Goal: Transaction & Acquisition: Purchase product/service

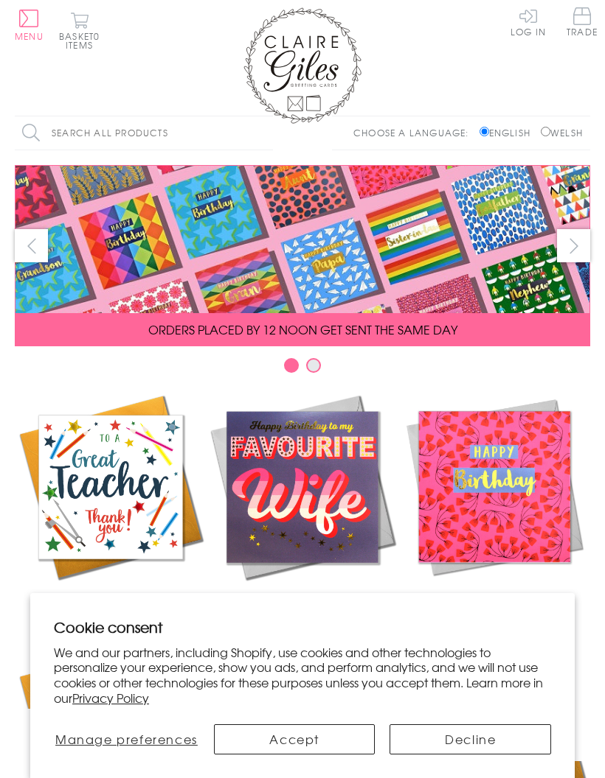
click at [517, 34] on link "Log In" at bounding box center [527, 21] width 35 height 29
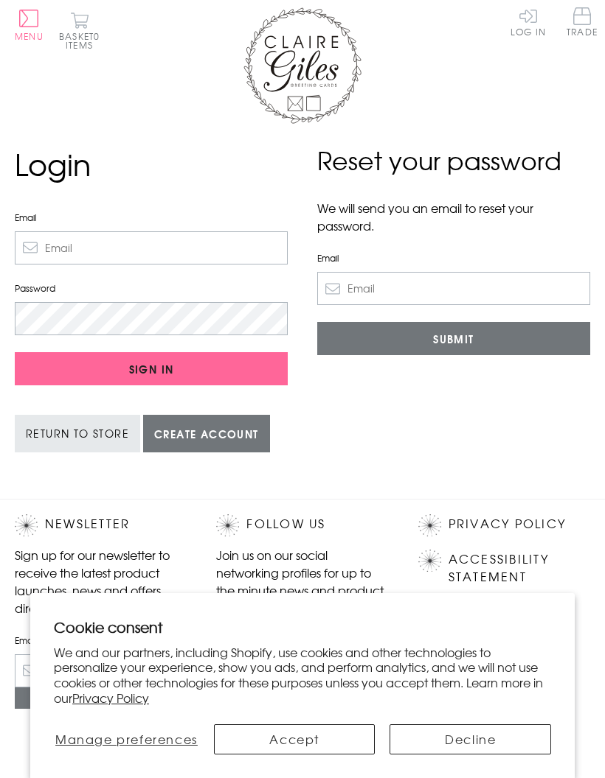
click at [59, 244] on input "Email" at bounding box center [151, 247] width 273 height 33
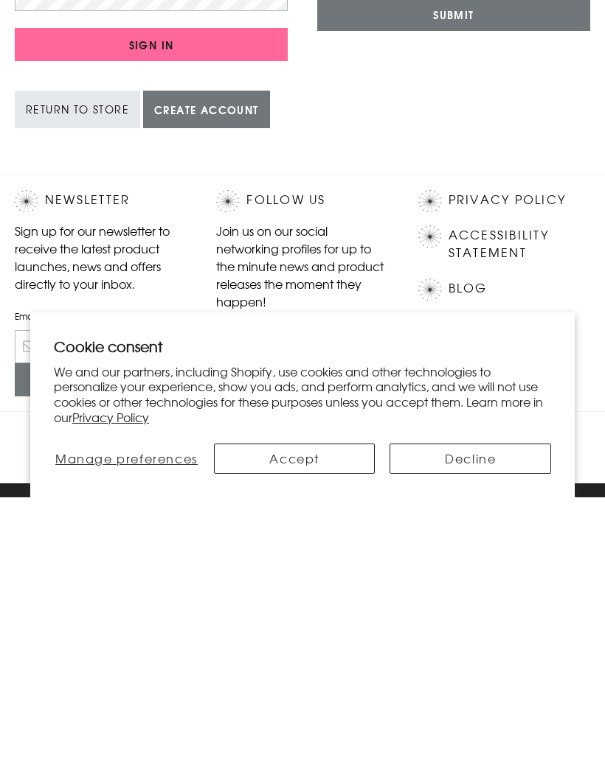
scroll to position [114, 0]
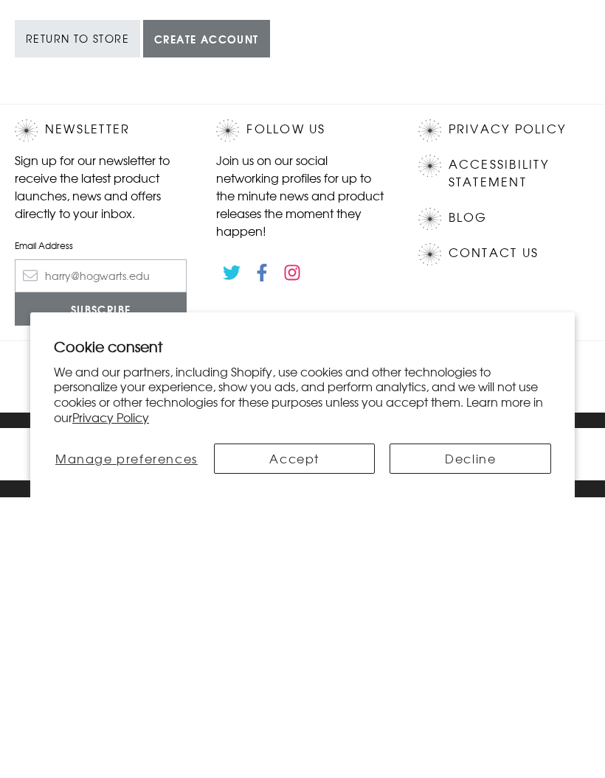
click at [322, 725] on button "Accept" at bounding box center [294, 740] width 161 height 30
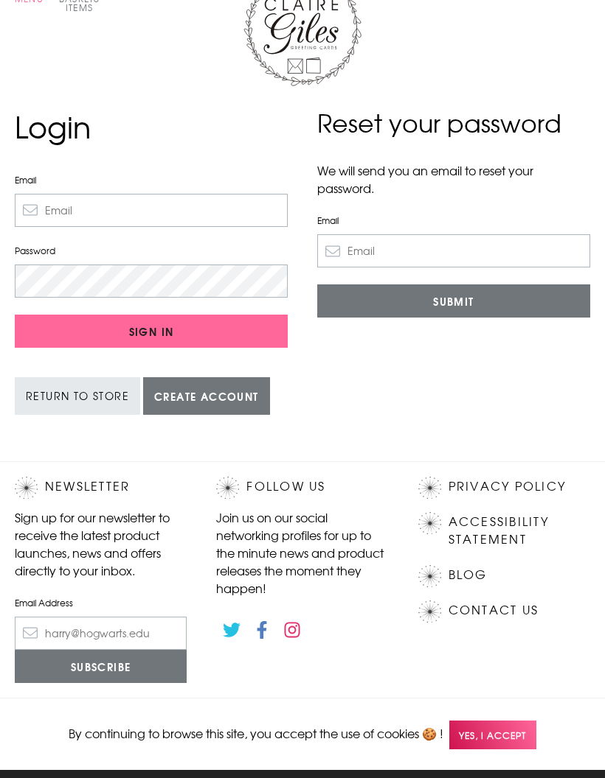
scroll to position [0, 0]
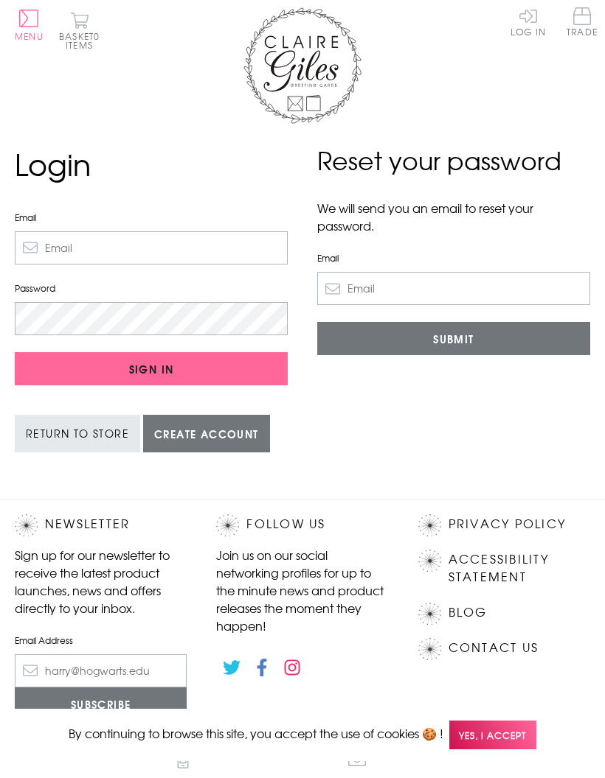
click at [487, 736] on span "Yes, I accept" at bounding box center [492, 735] width 87 height 29
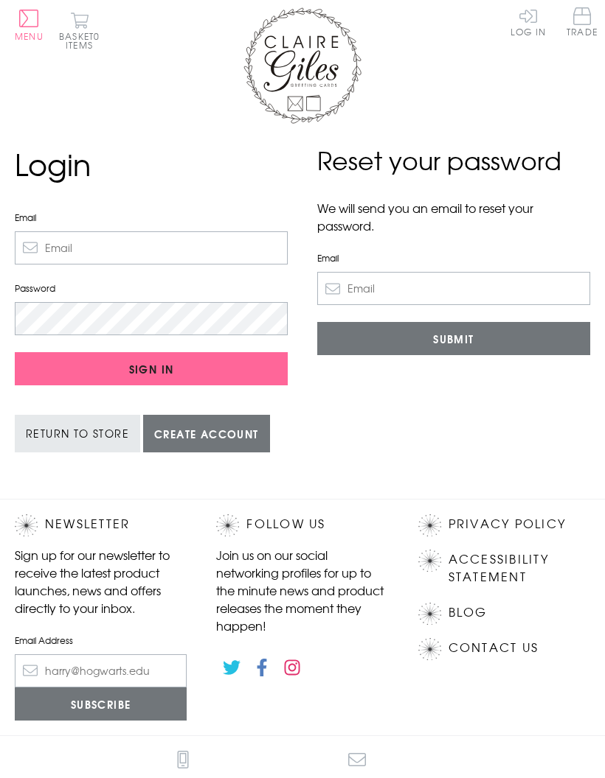
click at [55, 246] on input "Email" at bounding box center [151, 247] width 273 height 33
type input "b"
click at [584, 28] on span "Trade" at bounding box center [581, 21] width 31 height 29
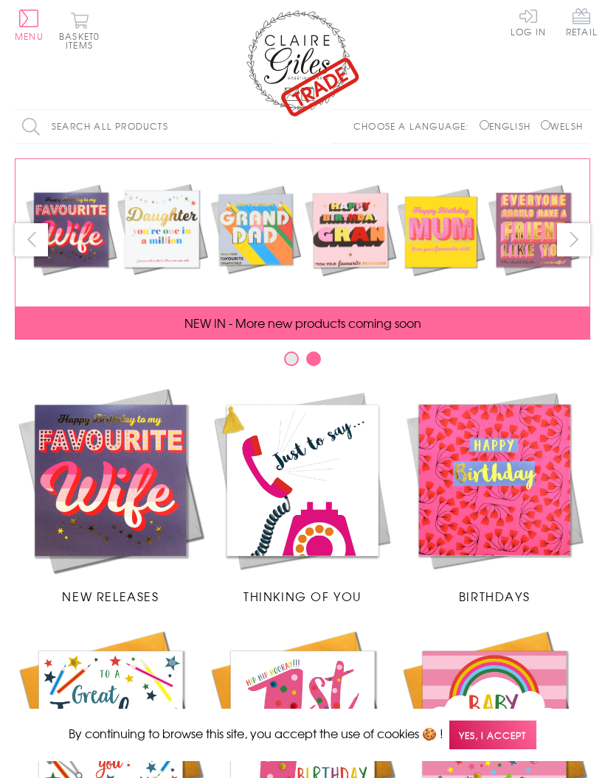
click at [531, 19] on link "Log In" at bounding box center [527, 21] width 35 height 29
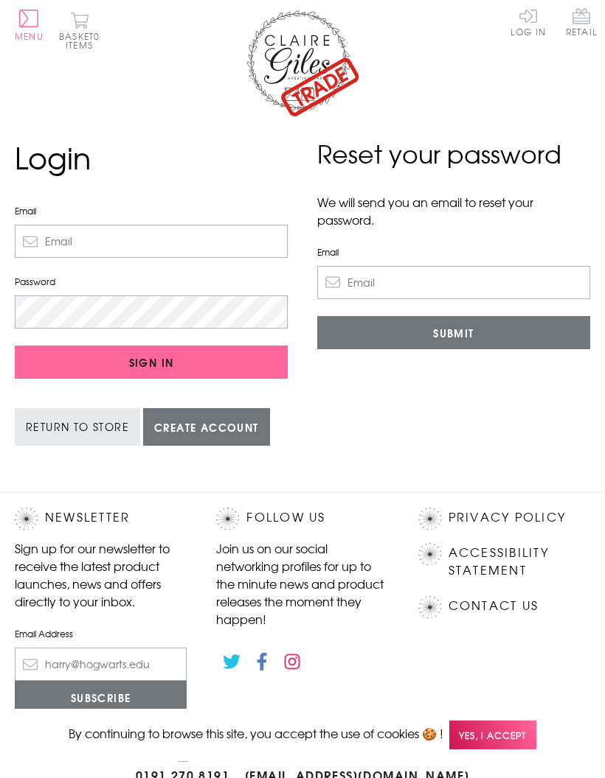
click at [59, 236] on input "Email" at bounding box center [151, 241] width 273 height 33
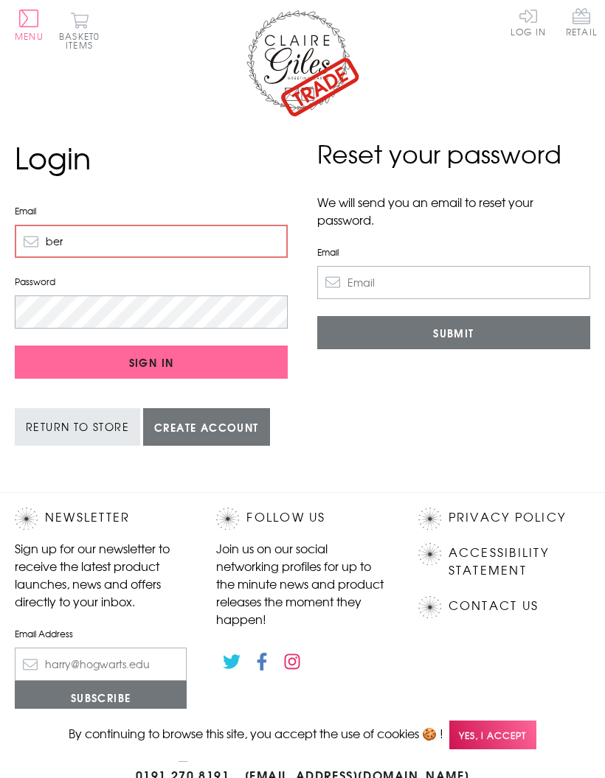
click at [151, 361] on input "Sign In" at bounding box center [151, 362] width 273 height 33
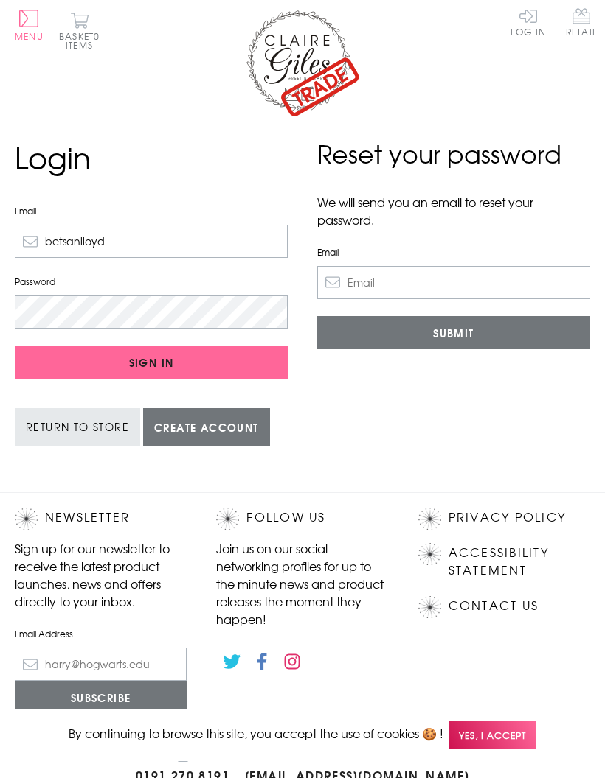
click at [124, 244] on input "betsanlloyd" at bounding box center [151, 241] width 273 height 33
type input "betsanlloyd@ynysmon.llyw.cymru"
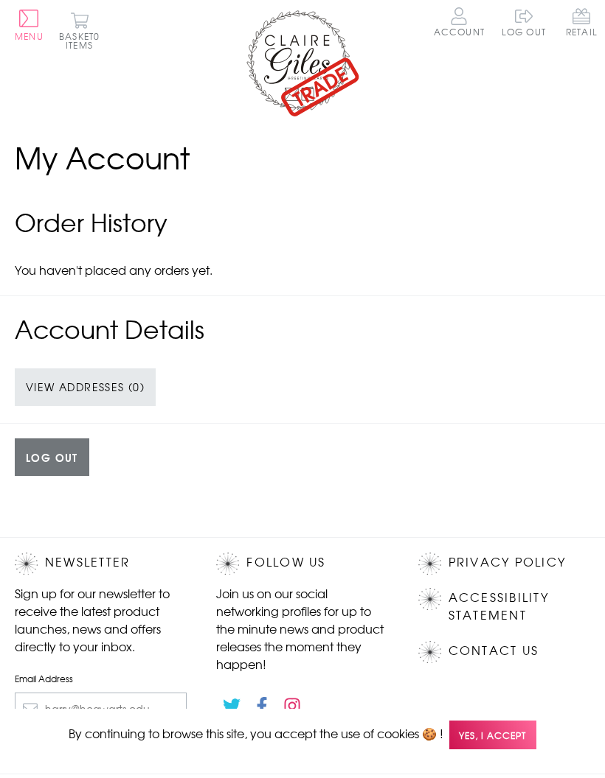
click at [453, 32] on link "Account" at bounding box center [458, 21] width 51 height 29
click at [41, 28] on button "Menu" at bounding box center [29, 25] width 29 height 31
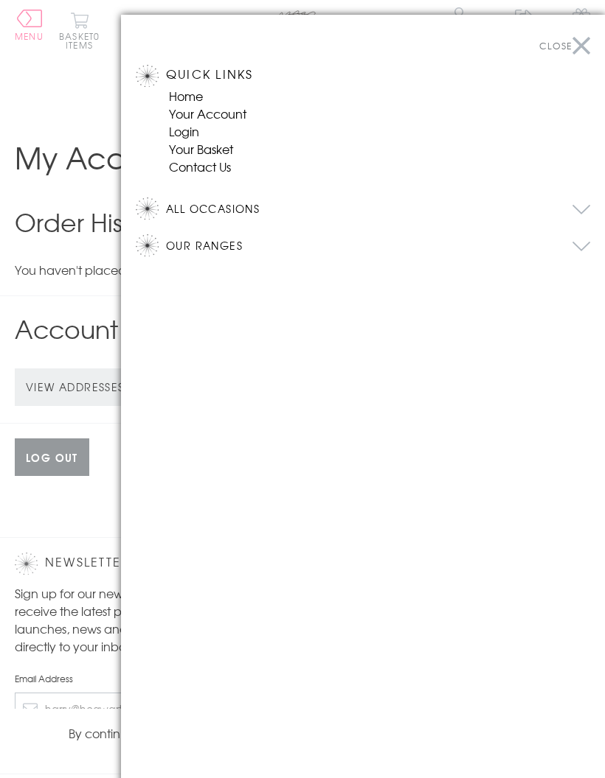
click at [575, 44] on button "Close" at bounding box center [564, 45] width 51 height 33
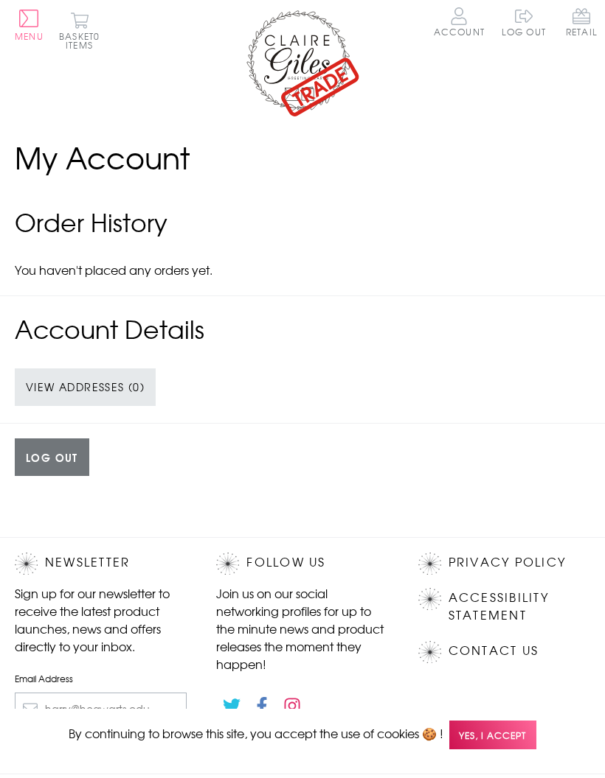
click at [36, 17] on button "Menu" at bounding box center [29, 25] width 29 height 31
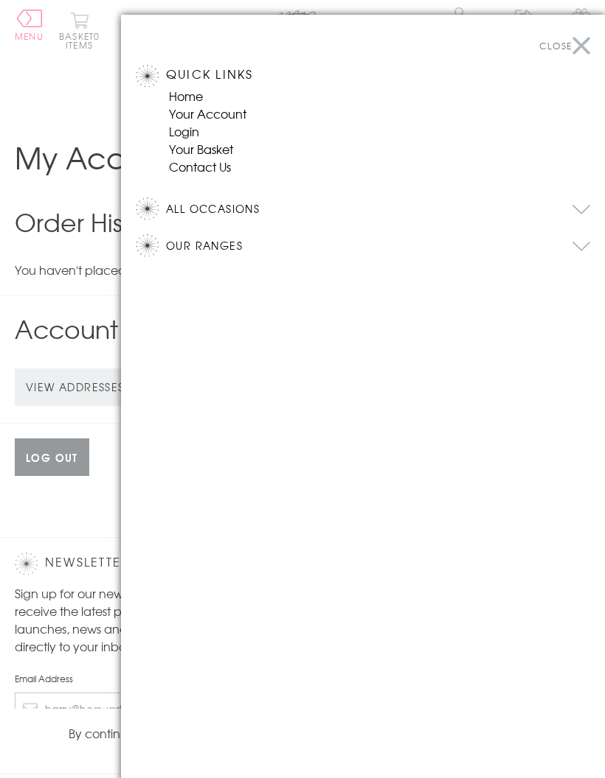
click at [208, 199] on button "All Occasions" at bounding box center [378, 209] width 424 height 22
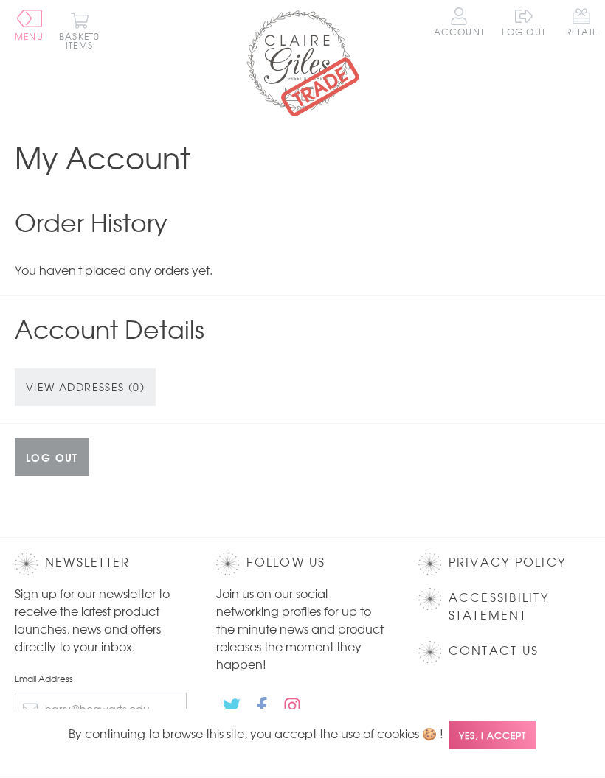
click at [82, 35] on div at bounding box center [302, 389] width 605 height 778
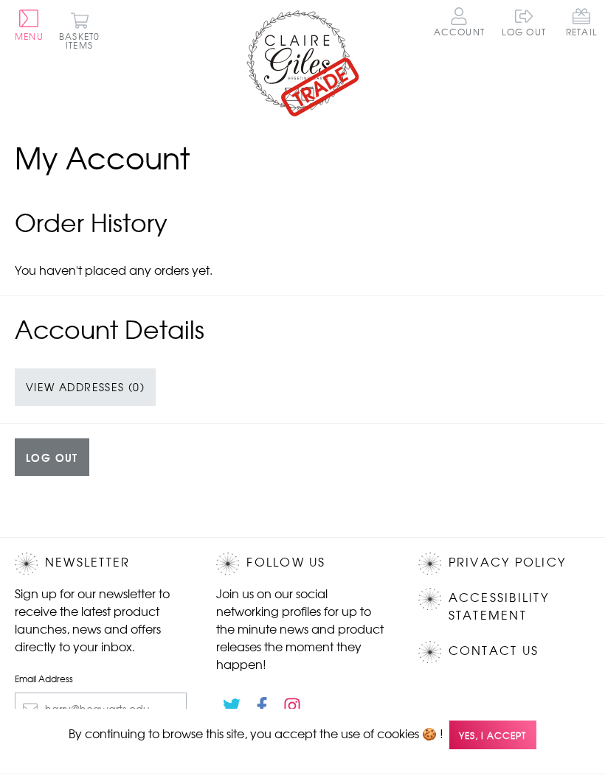
click at [138, 229] on h2 "Order History" at bounding box center [302, 222] width 575 height 37
click at [456, 27] on link "Account" at bounding box center [458, 21] width 51 height 29
click at [467, 34] on link "Account" at bounding box center [458, 21] width 51 height 29
click at [93, 35] on button "Basket 0 items" at bounding box center [79, 31] width 41 height 38
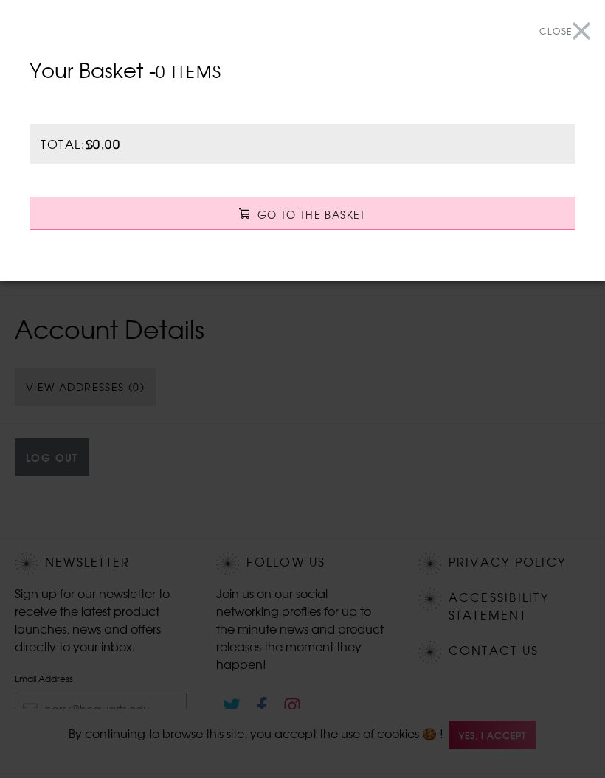
click at [332, 213] on span "Go to the Basket" at bounding box center [311, 214] width 108 height 15
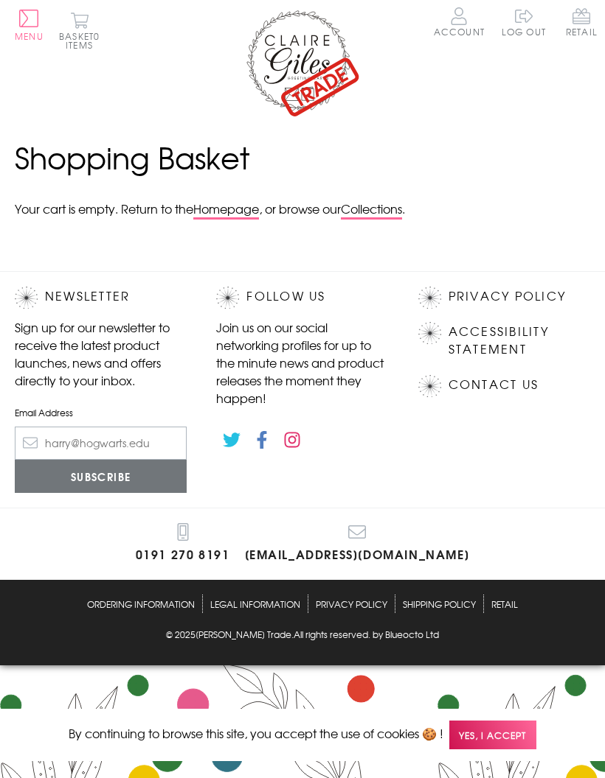
click at [34, 30] on span "Menu" at bounding box center [29, 35] width 29 height 13
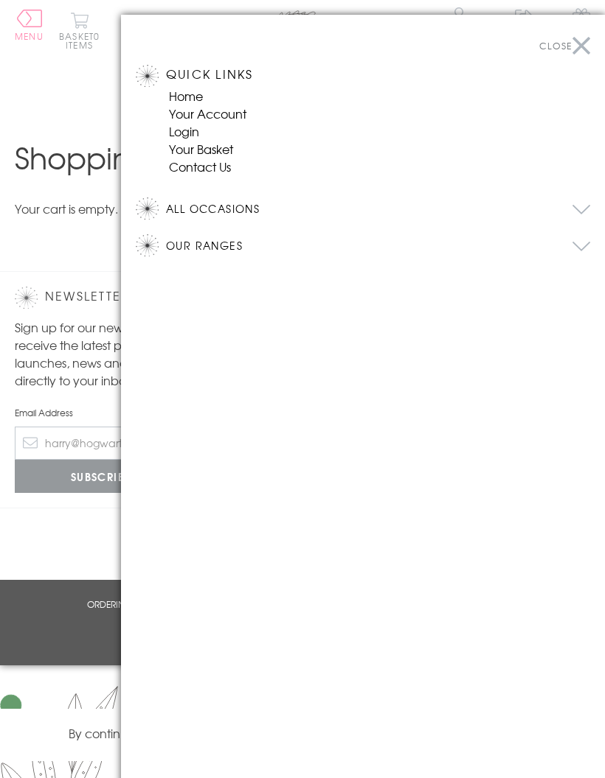
click at [163, 209] on h2 "All Occasions" at bounding box center [363, 208] width 454 height 37
click at [207, 254] on button "Our Ranges" at bounding box center [378, 245] width 424 height 22
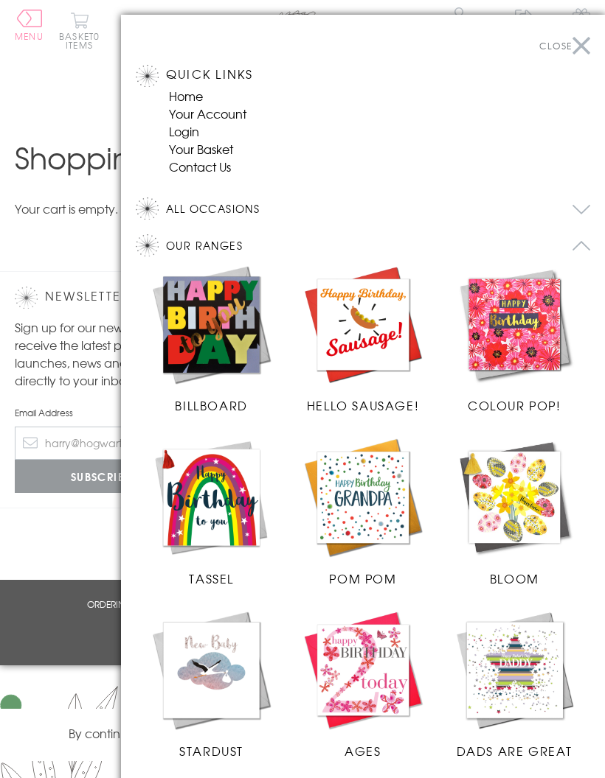
click at [577, 51] on button "Close" at bounding box center [564, 45] width 51 height 33
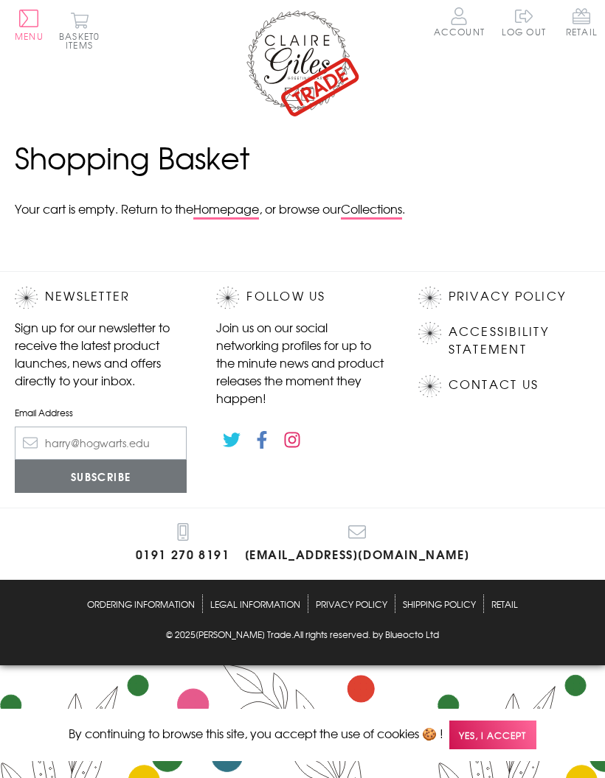
click at [242, 209] on link "Homepage" at bounding box center [226, 210] width 66 height 20
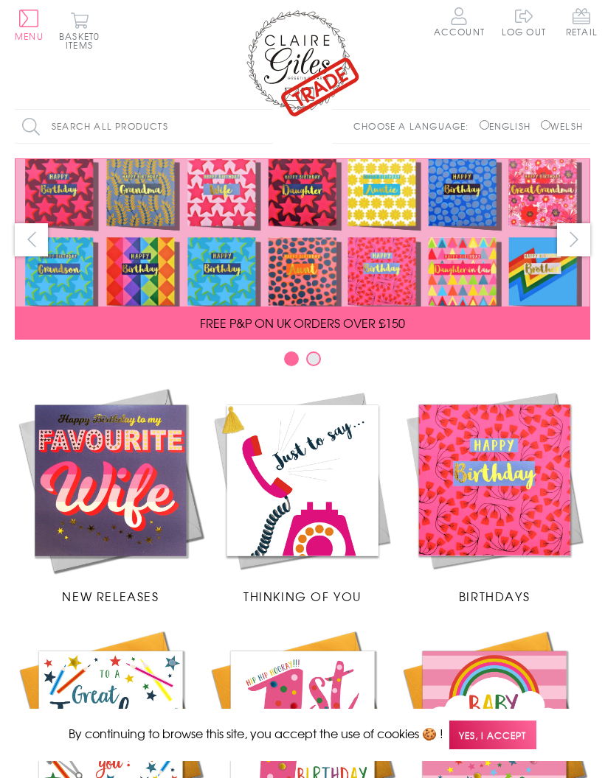
click at [544, 128] on input "Welsh" at bounding box center [545, 125] width 10 height 10
radio input "true"
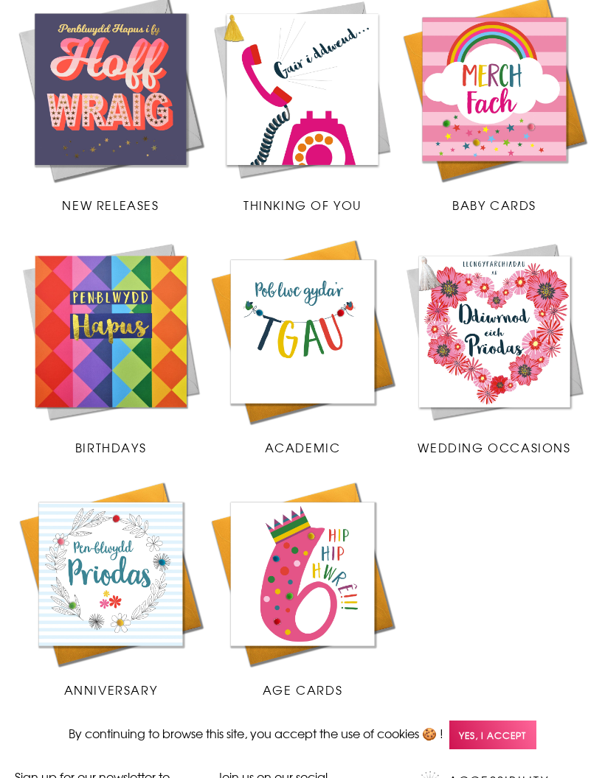
scroll to position [392, 0]
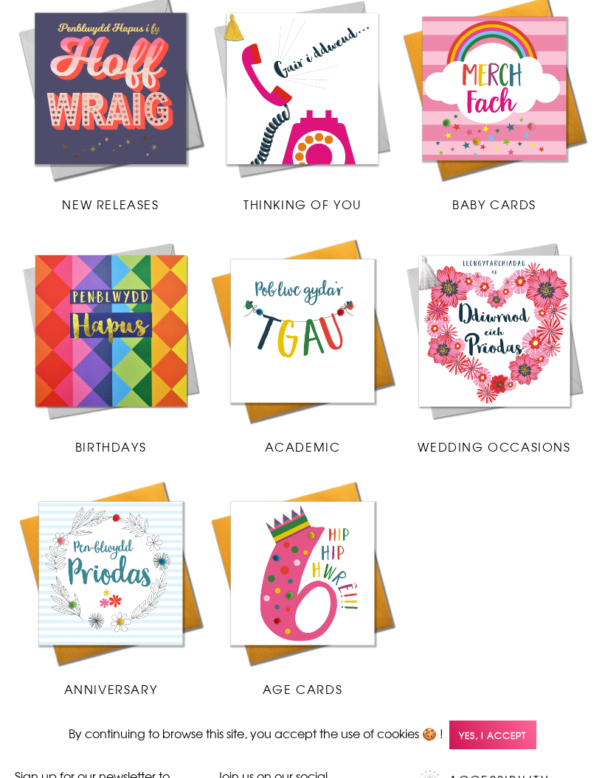
click at [120, 446] on span "Birthdays" at bounding box center [110, 447] width 71 height 18
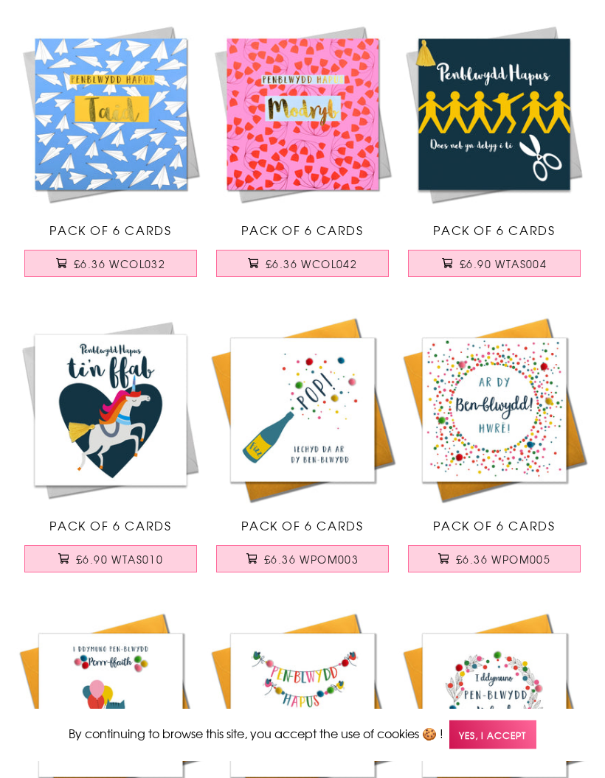
scroll to position [2899, 0]
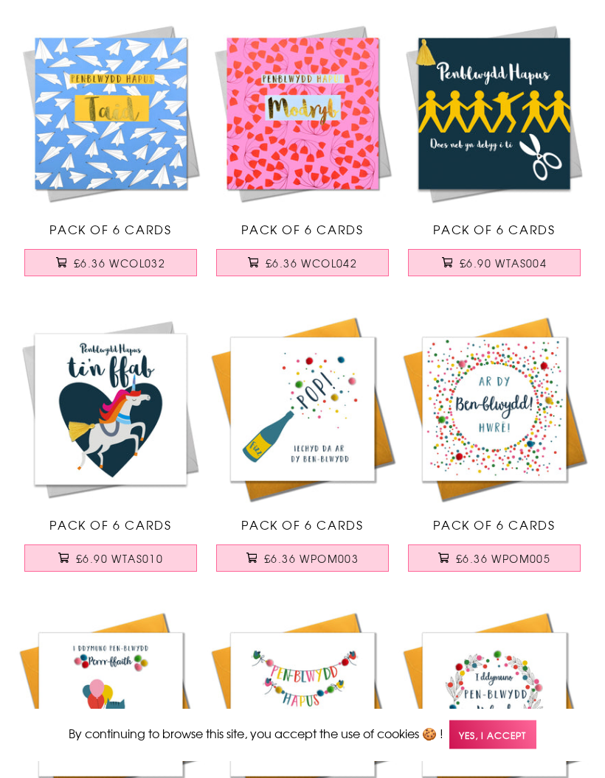
click at [317, 560] on span "£6.36 WPOM003" at bounding box center [311, 559] width 94 height 15
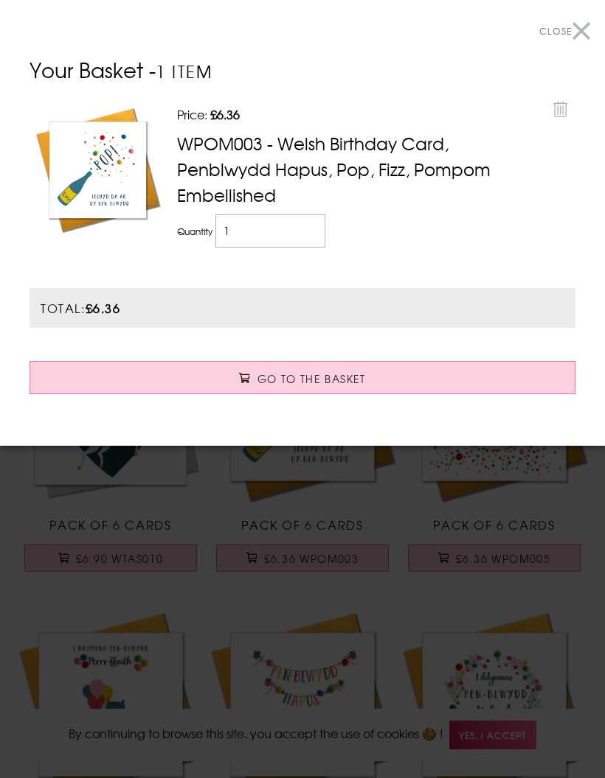
click at [585, 32] on button "Close" at bounding box center [564, 31] width 51 height 33
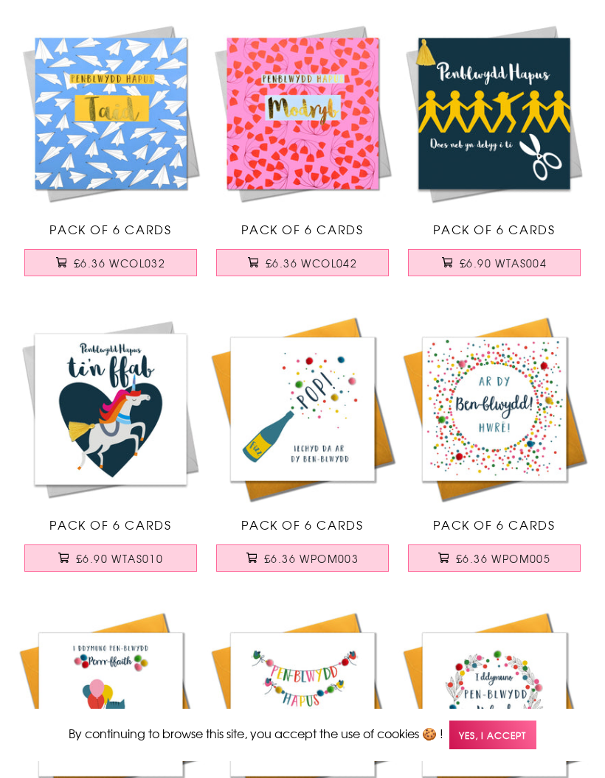
click at [503, 555] on span "£6.36 WPOM005" at bounding box center [503, 558] width 94 height 15
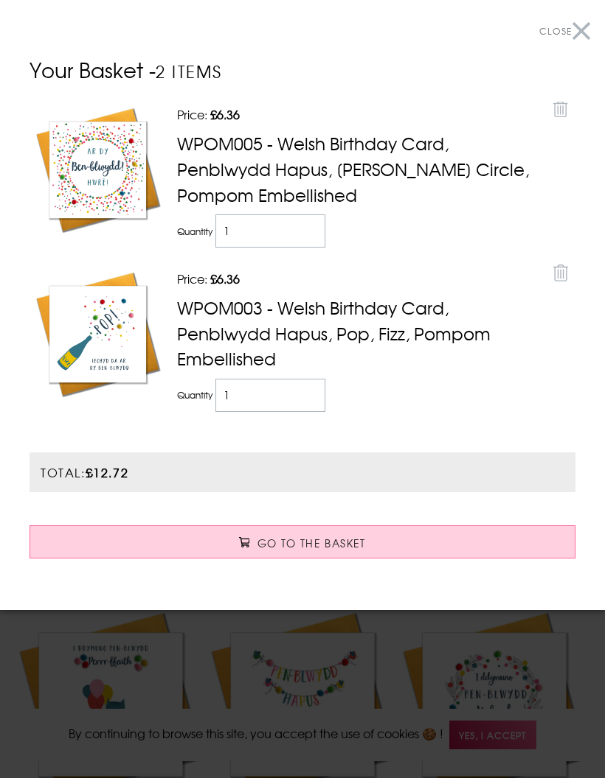
click at [585, 27] on button "Close" at bounding box center [564, 31] width 51 height 33
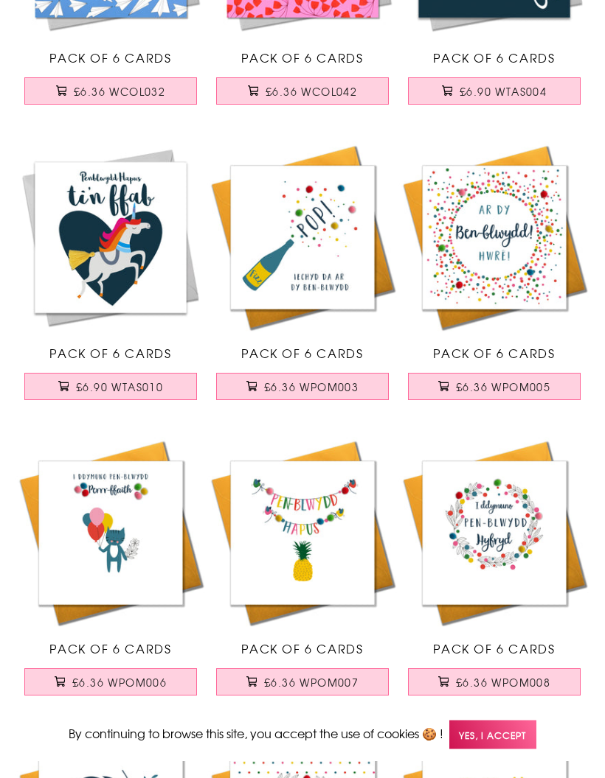
scroll to position [3072, 0]
click at [488, 677] on span "£6.36 WPOM008" at bounding box center [503, 682] width 94 height 15
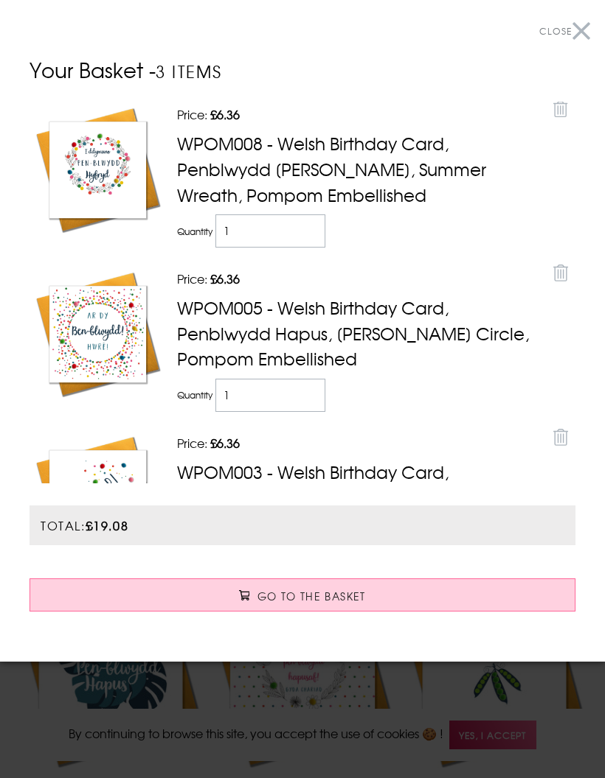
scroll to position [3241, 0]
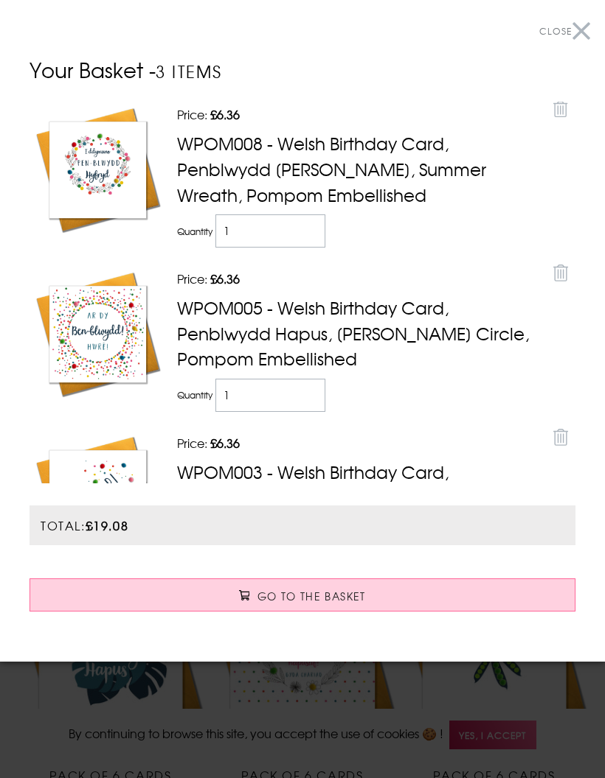
click at [583, 27] on button "Close" at bounding box center [564, 31] width 51 height 33
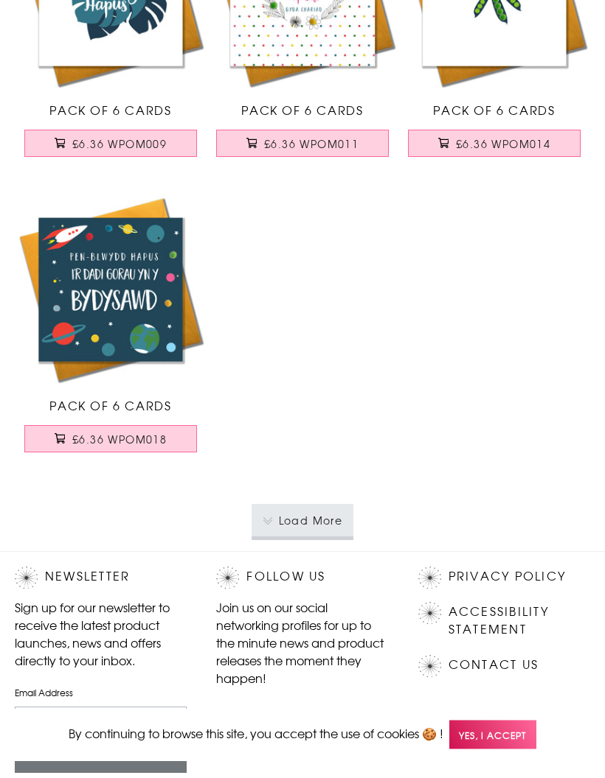
scroll to position [3920, 0]
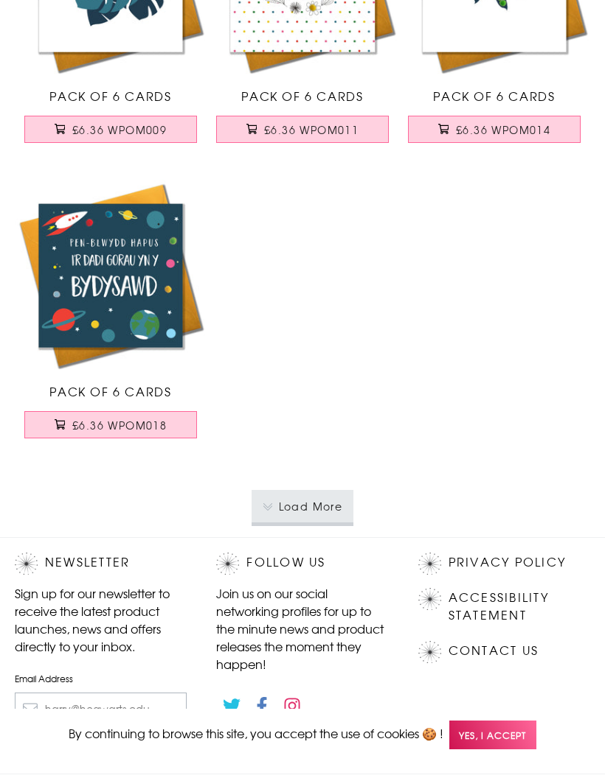
click at [285, 504] on button "Load More" at bounding box center [302, 506] width 102 height 32
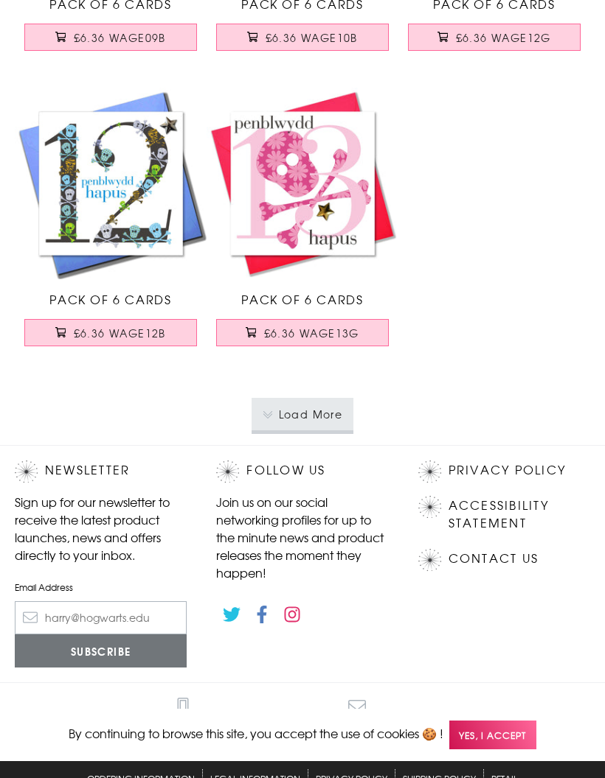
scroll to position [7868, 0]
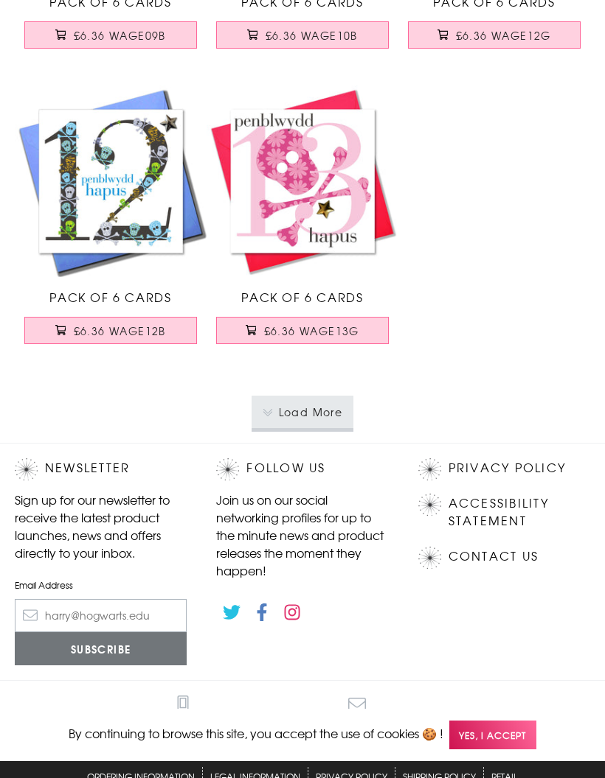
click at [290, 407] on button "Load More" at bounding box center [302, 412] width 102 height 32
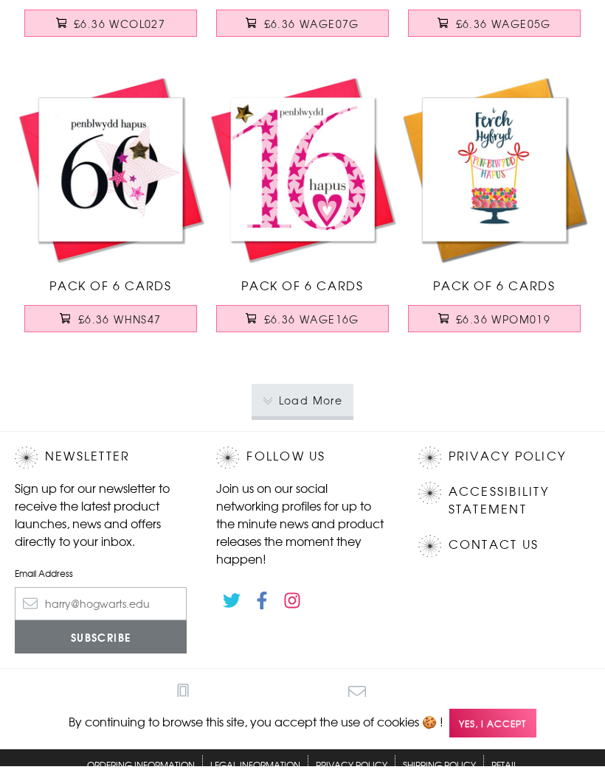
scroll to position [11792, 0]
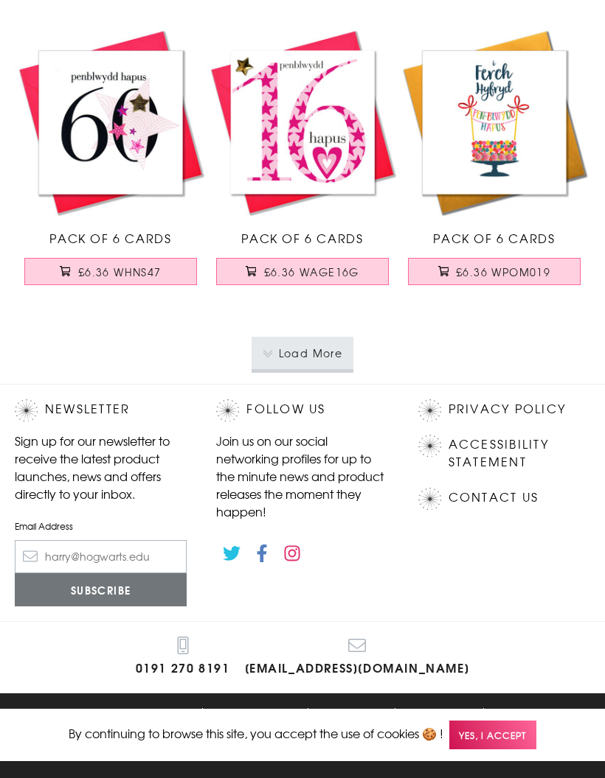
click at [308, 352] on button "Load More" at bounding box center [302, 353] width 102 height 32
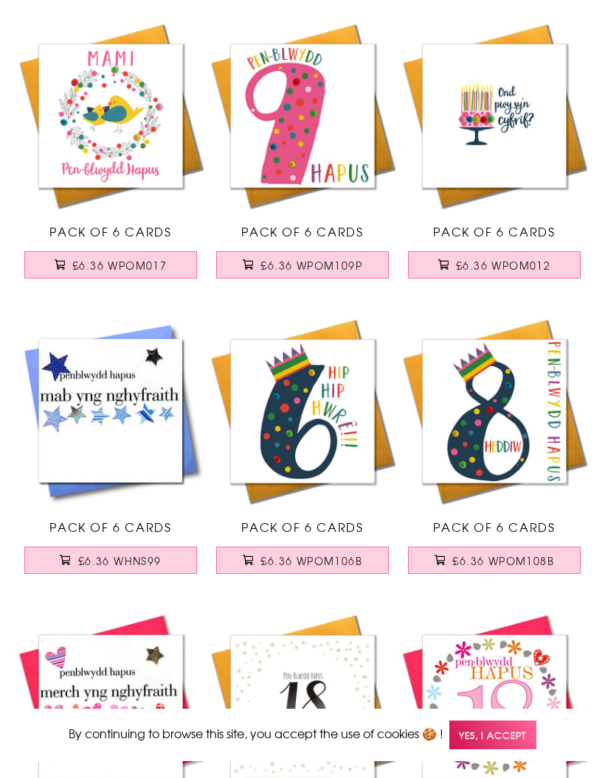
scroll to position [12069, 0]
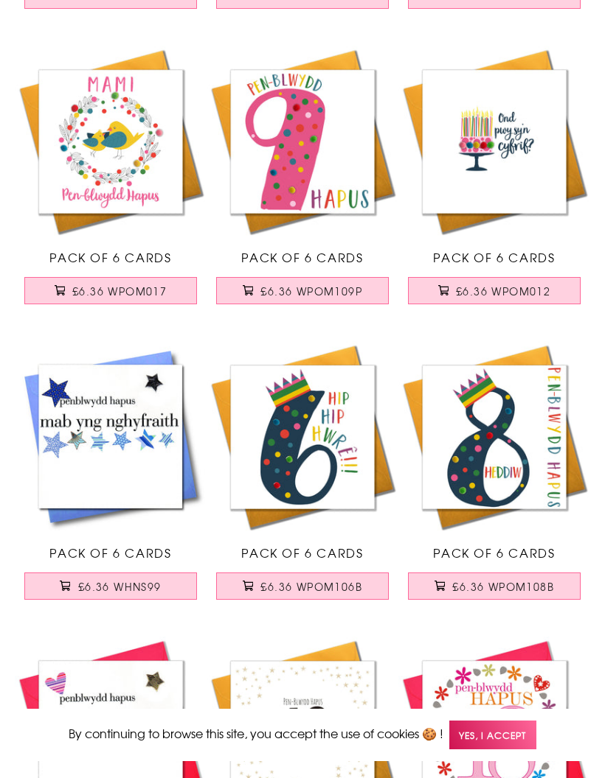
click at [500, 292] on span "£6.36 WPOM012" at bounding box center [503, 291] width 94 height 15
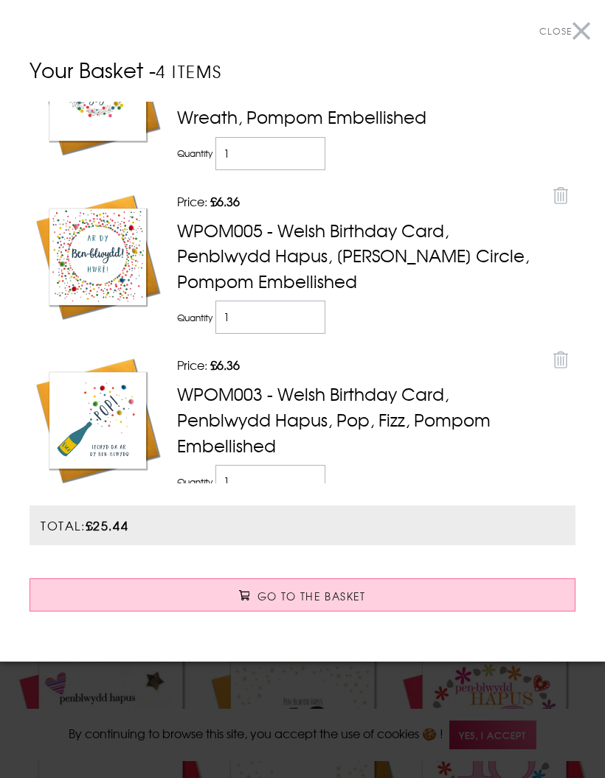
scroll to position [241, 0]
click at [580, 38] on button "Close" at bounding box center [564, 31] width 51 height 33
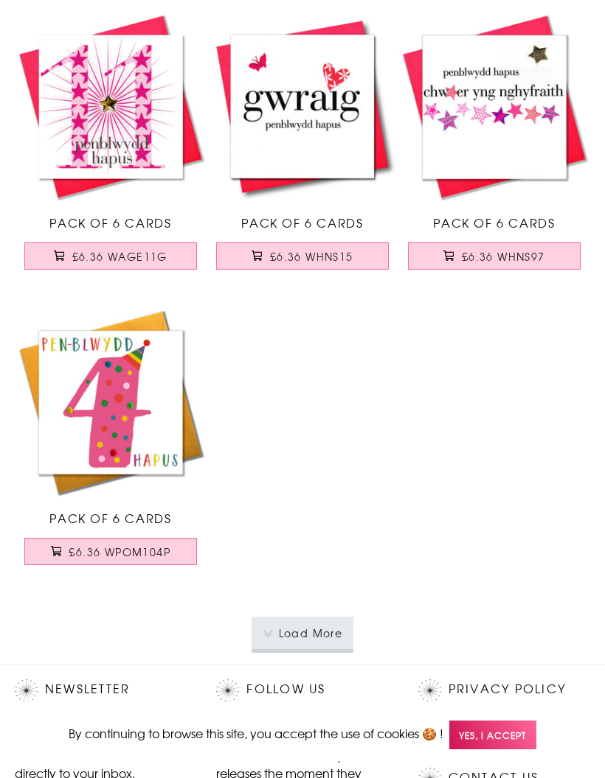
scroll to position [15689, 0]
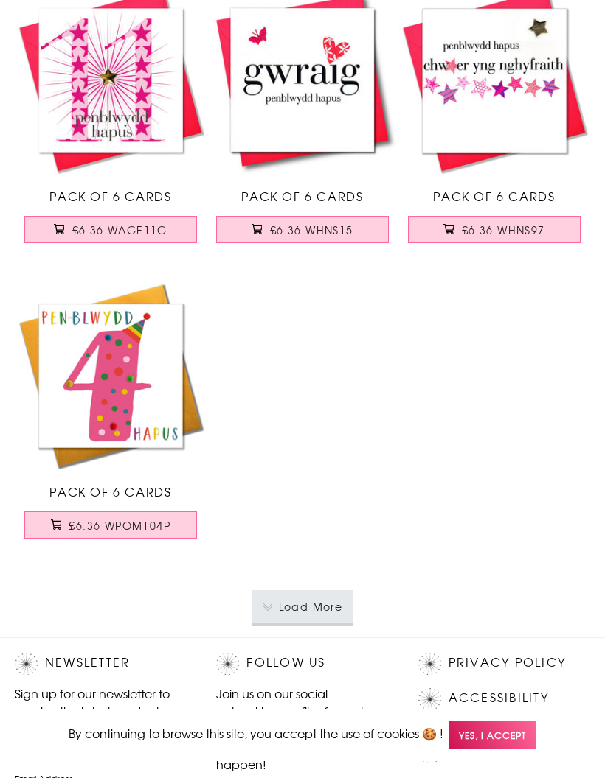
click at [313, 606] on button "Load More" at bounding box center [302, 607] width 102 height 32
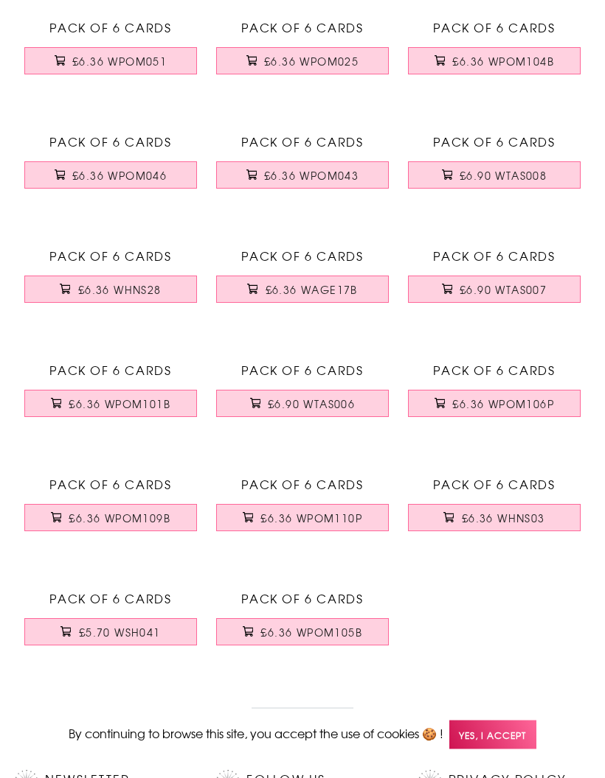
scroll to position [17238, 0]
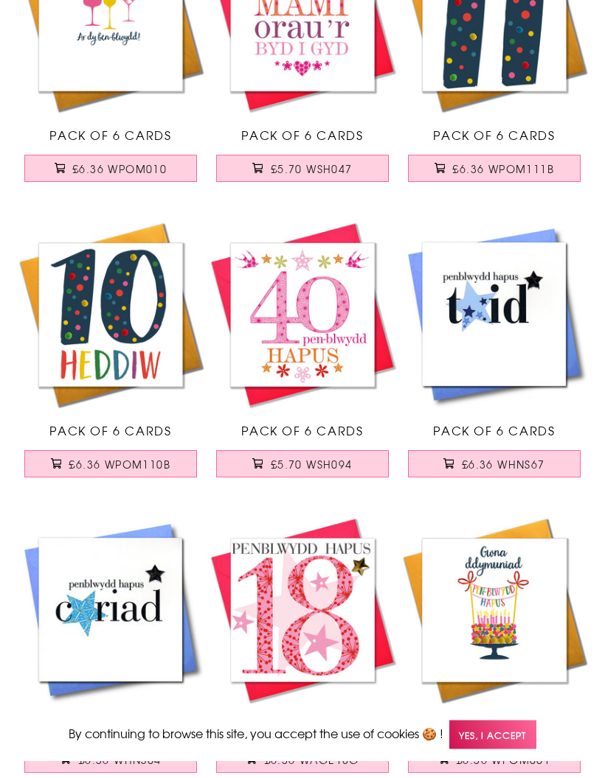
click at [485, 467] on span "£6.36 WHNS67" at bounding box center [502, 465] width 83 height 15
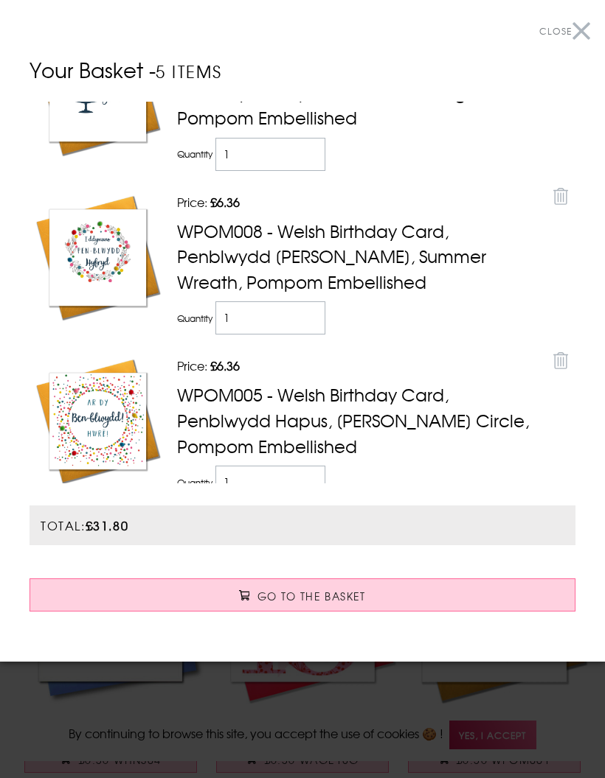
click at [579, 22] on button "Close" at bounding box center [564, 31] width 51 height 33
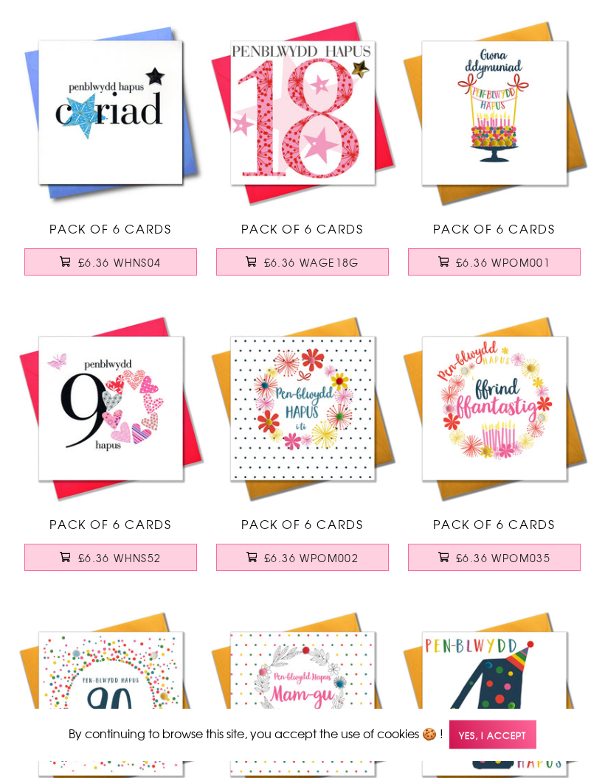
scroll to position [17737, 0]
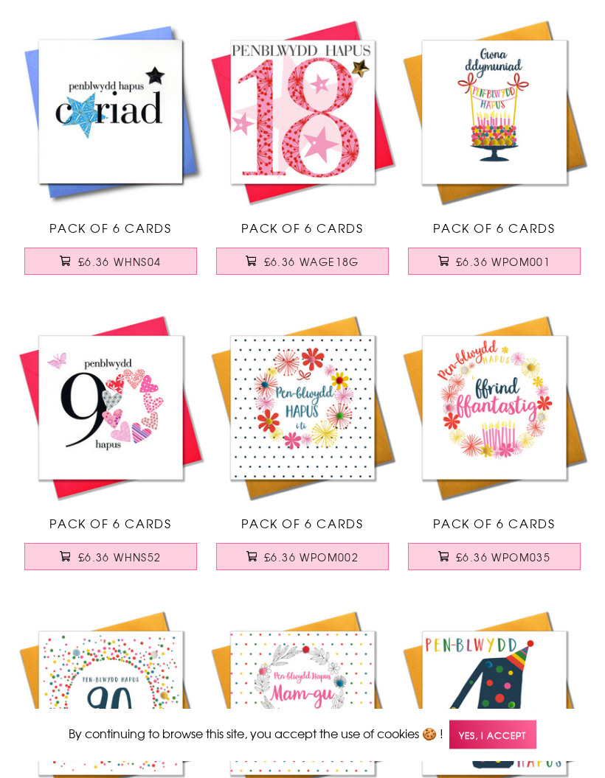
click at [507, 559] on span "£6.36 WPOM035" at bounding box center [503, 558] width 94 height 15
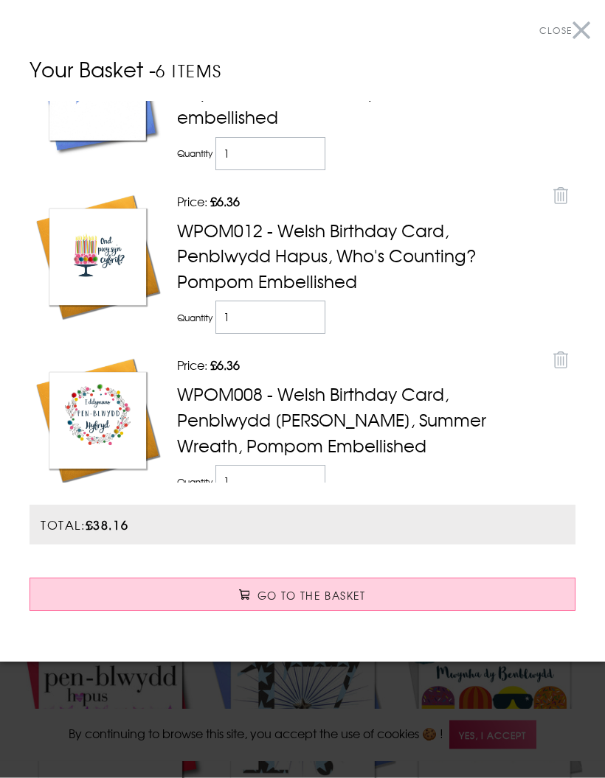
scroll to position [18323, 0]
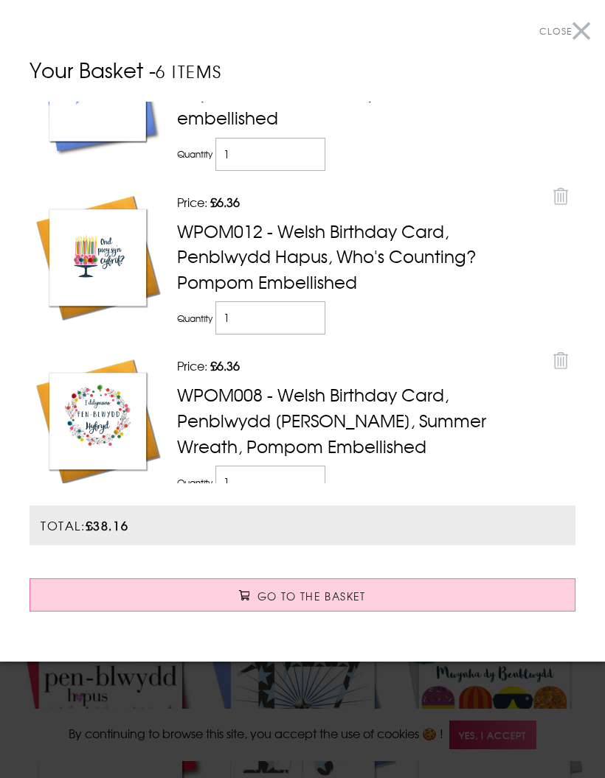
click at [585, 38] on button "Close" at bounding box center [564, 31] width 51 height 33
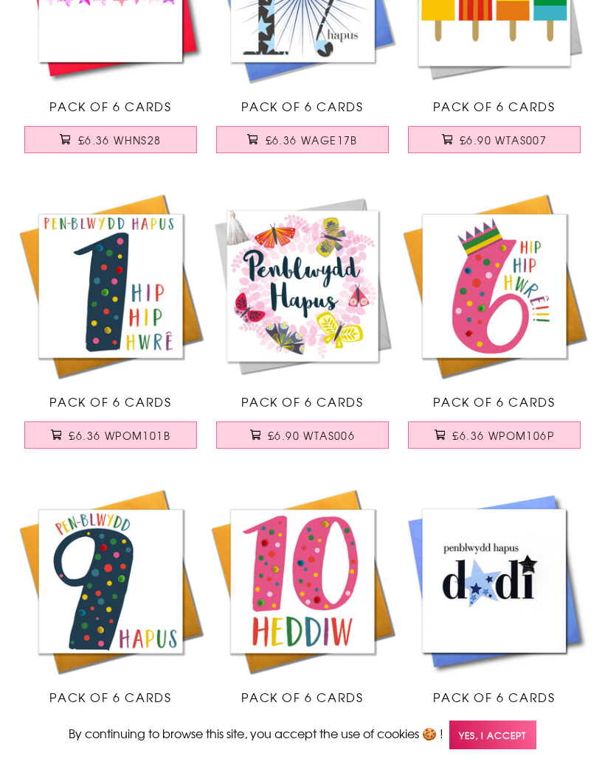
scroll to position [19032, 0]
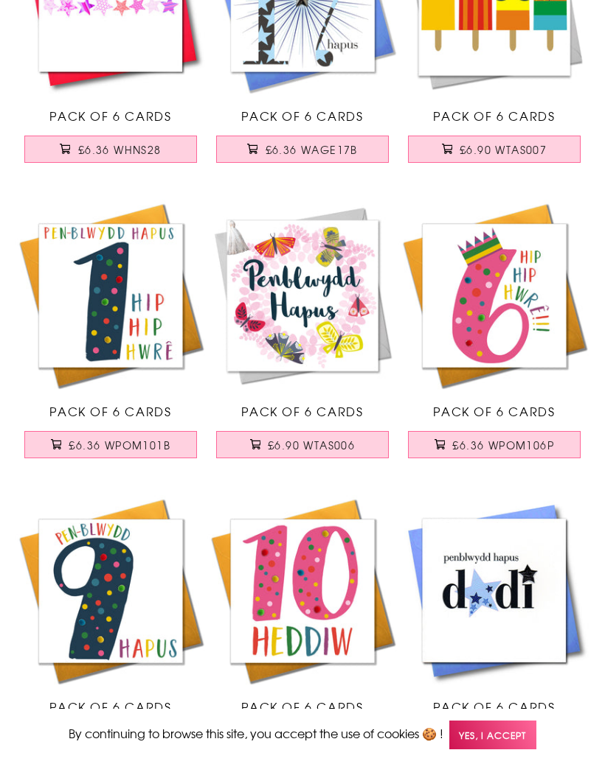
click at [307, 442] on span "£6.90 WTAS006" at bounding box center [311, 445] width 87 height 15
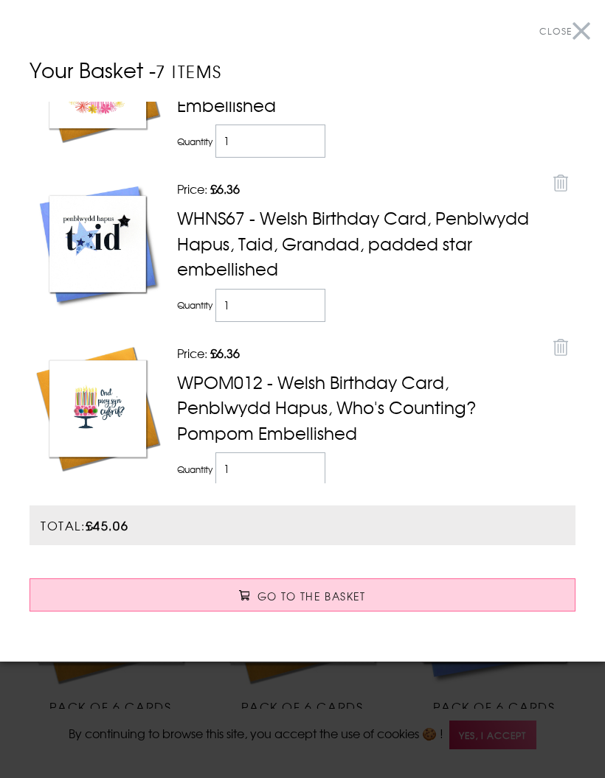
click at [582, 32] on button "Close" at bounding box center [564, 31] width 51 height 33
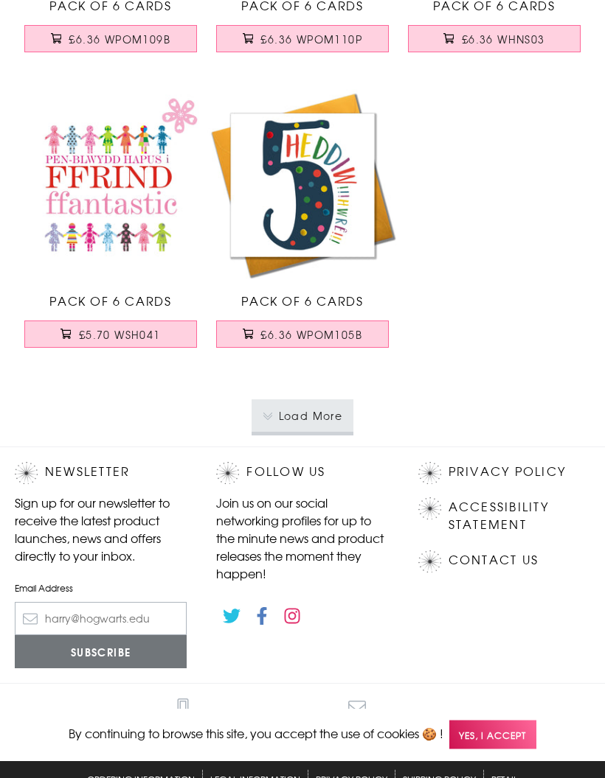
click at [315, 417] on button "Load More" at bounding box center [302, 416] width 102 height 32
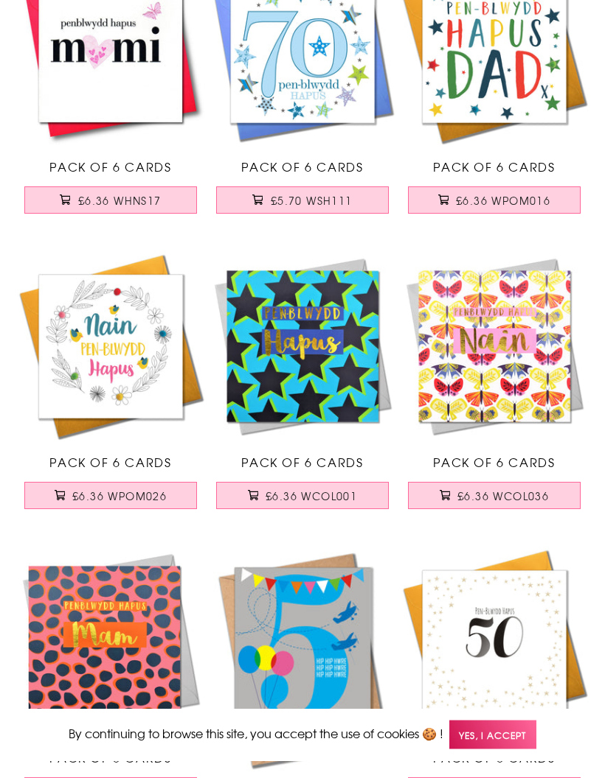
scroll to position [20459, 0]
click at [294, 484] on button "£6.36 WCOL001" at bounding box center [302, 495] width 173 height 27
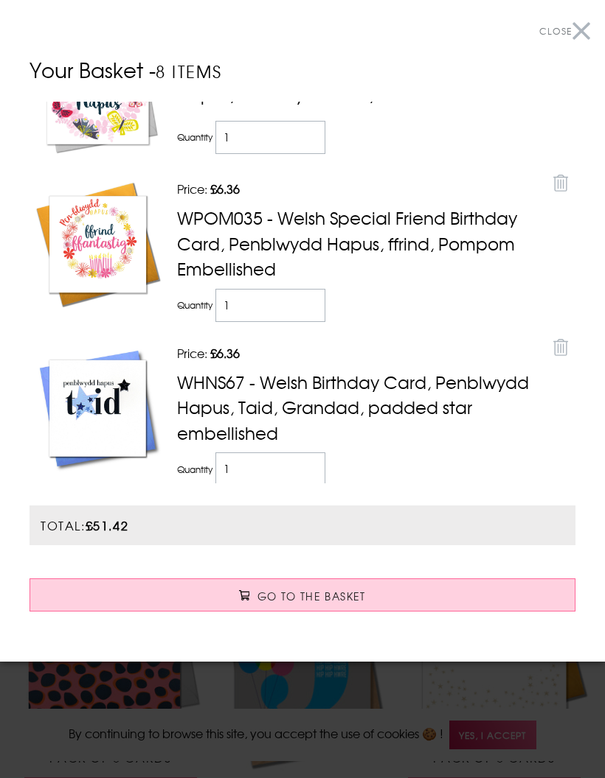
click at [584, 29] on button "Close" at bounding box center [564, 31] width 51 height 33
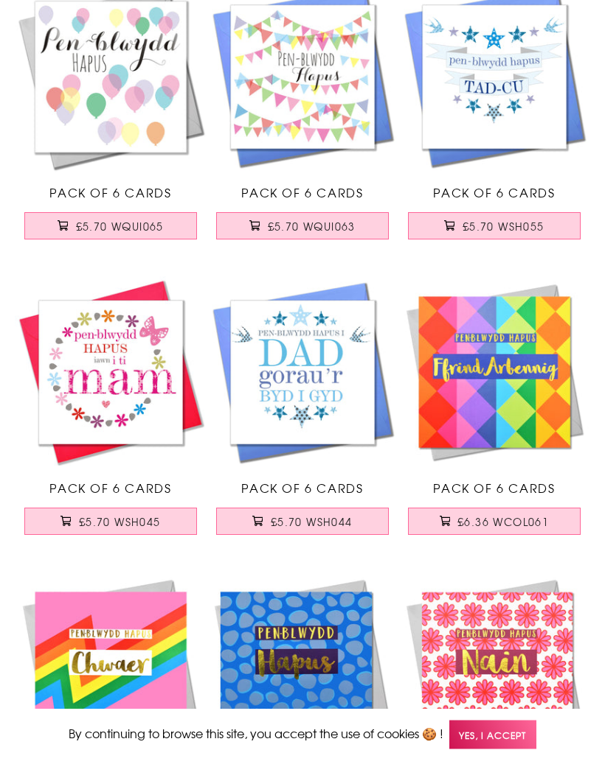
scroll to position [21331, 0]
click at [310, 520] on span "£5.70 WSH044" at bounding box center [312, 522] width 82 height 15
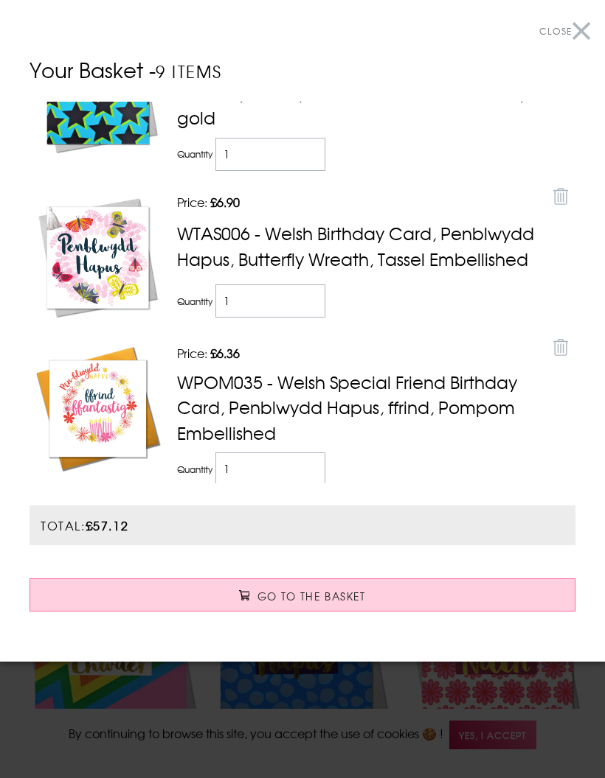
click at [585, 26] on button "Close" at bounding box center [564, 31] width 51 height 33
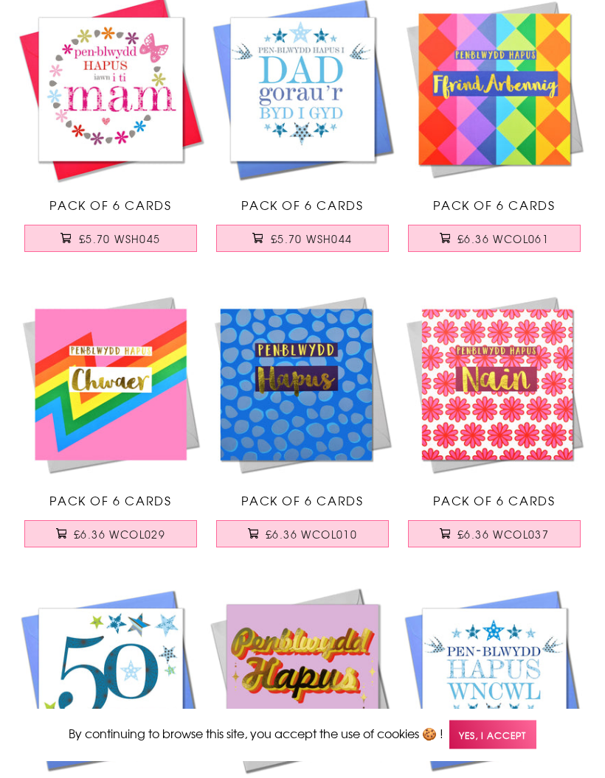
scroll to position [21614, 0]
click at [324, 532] on span "£6.36 WCOL010" at bounding box center [310, 534] width 91 height 15
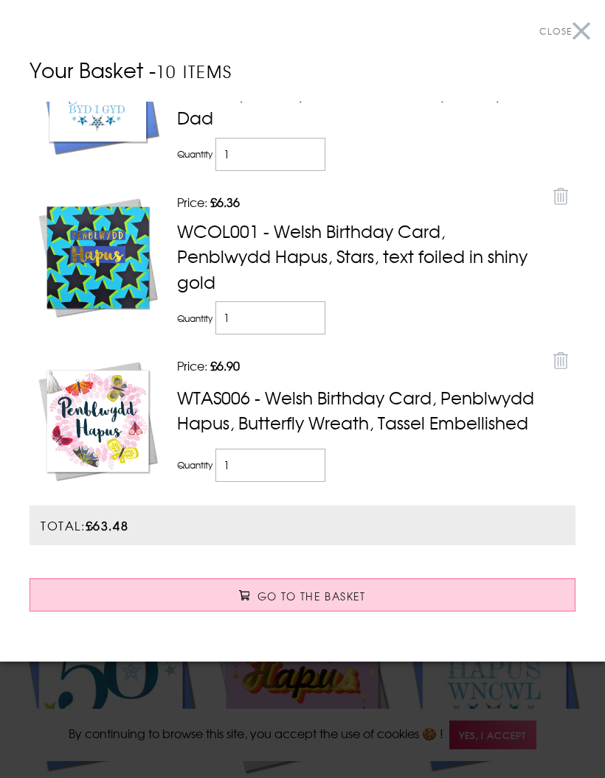
click at [585, 37] on button "Close" at bounding box center [564, 31] width 51 height 33
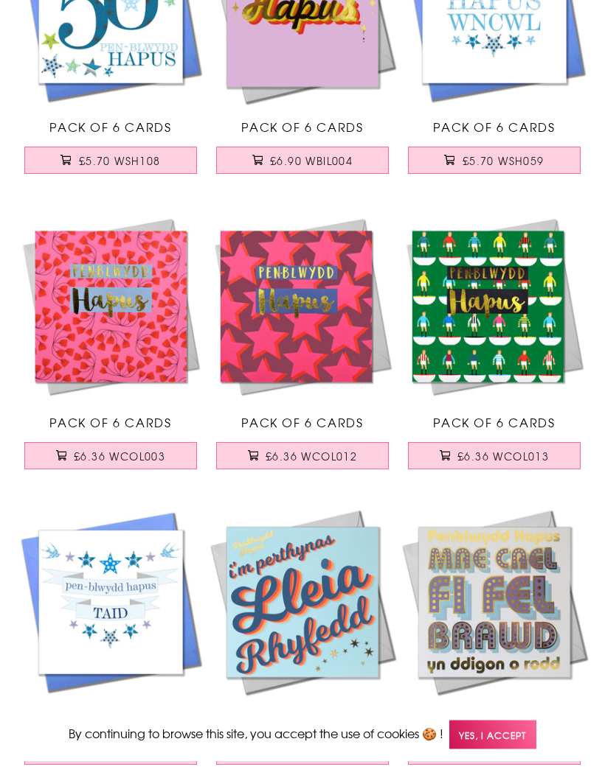
scroll to position [22284, 0]
click at [498, 457] on span "£6.36 WCOL013" at bounding box center [502, 456] width 91 height 15
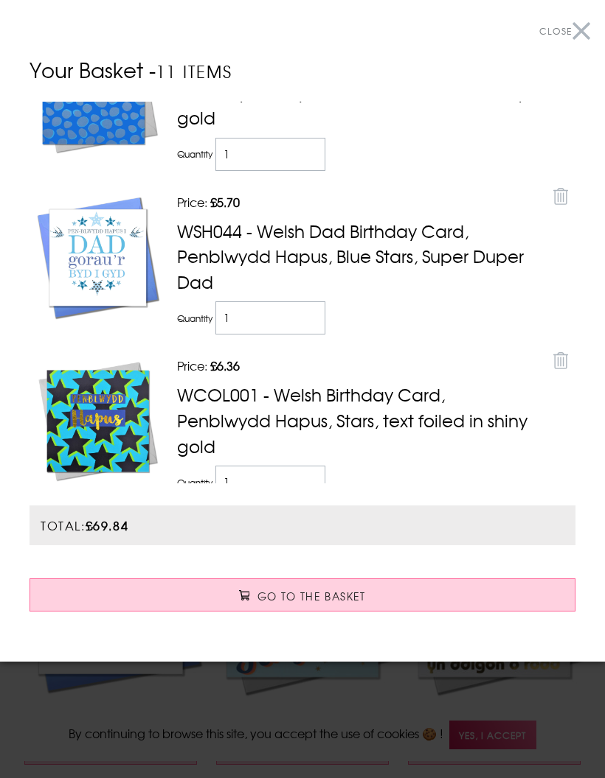
click at [583, 25] on button "Close" at bounding box center [564, 31] width 51 height 33
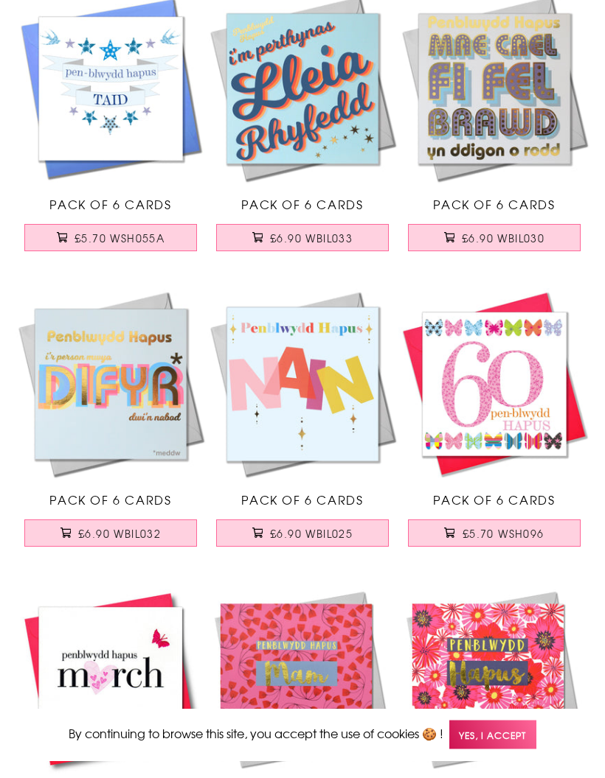
scroll to position [22798, 0]
click at [305, 533] on span "£6.90 WBIL025" at bounding box center [311, 533] width 83 height 15
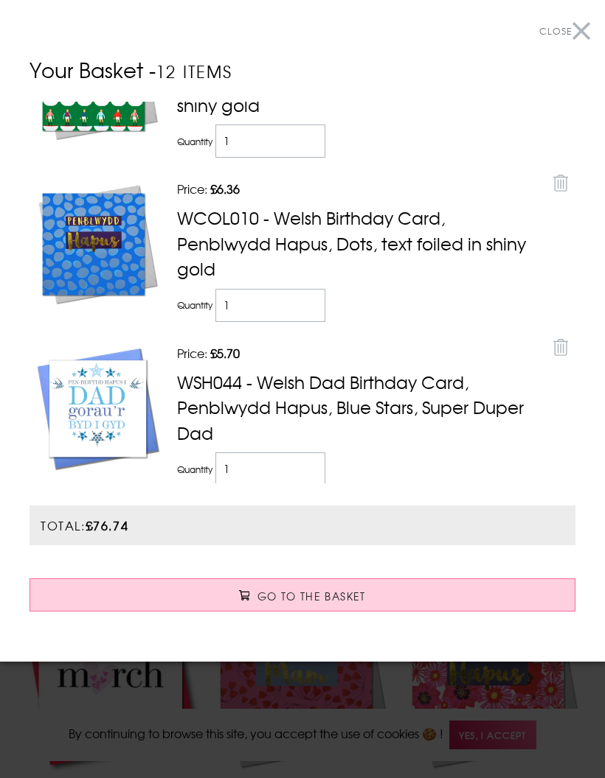
click at [586, 31] on button "Close" at bounding box center [564, 31] width 51 height 33
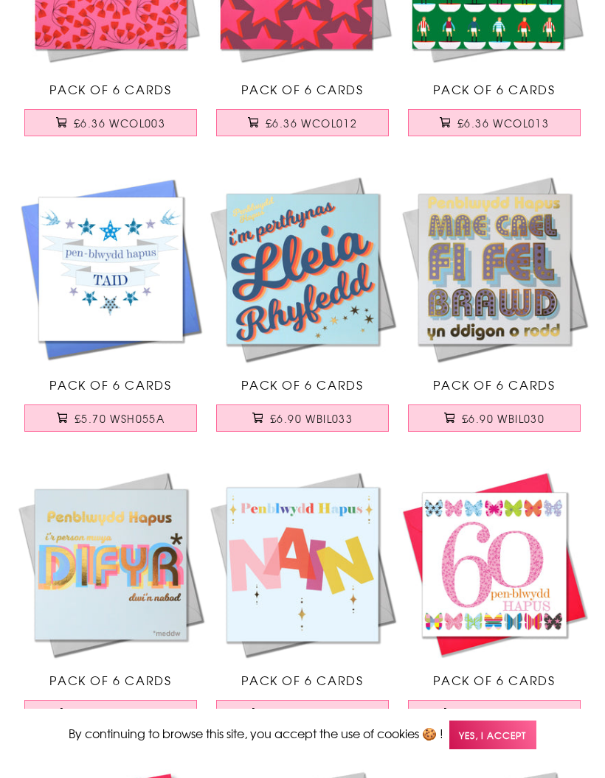
scroll to position [22590, 0]
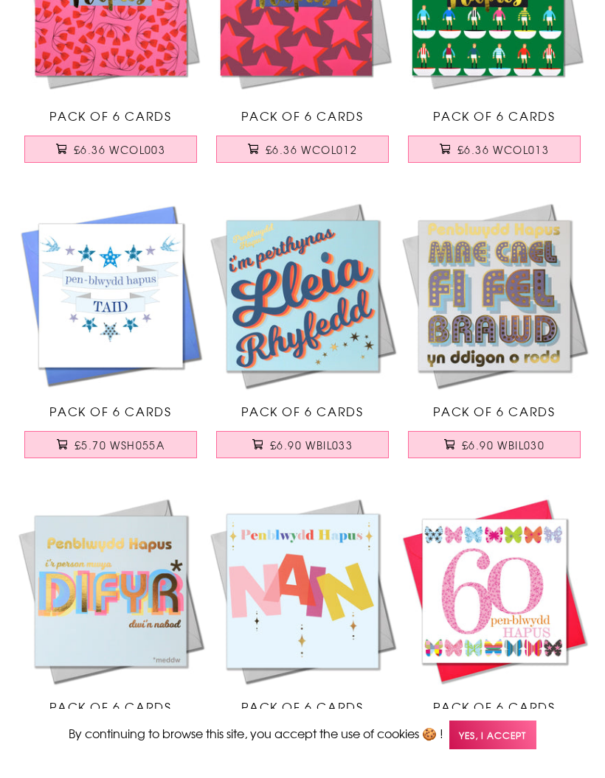
click at [488, 438] on span "£6.90 WBIL030" at bounding box center [502, 445] width 83 height 15
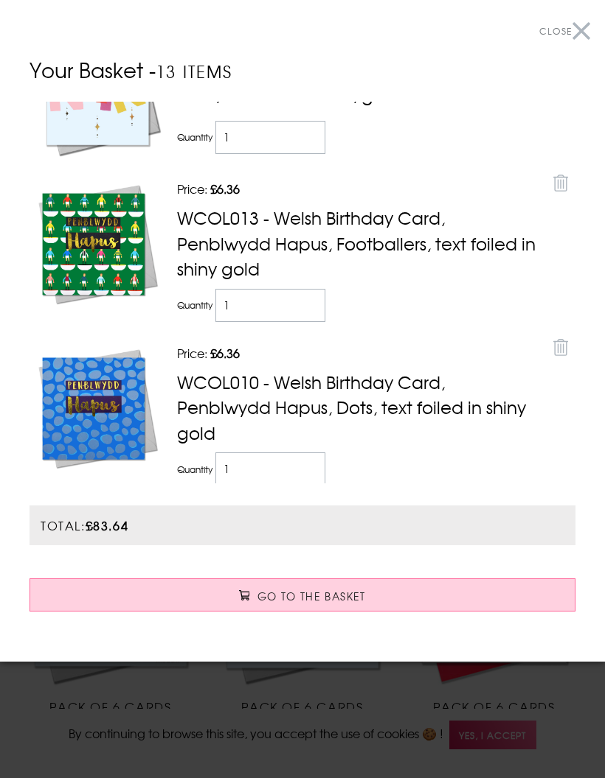
click at [582, 38] on button "Close" at bounding box center [564, 31] width 51 height 33
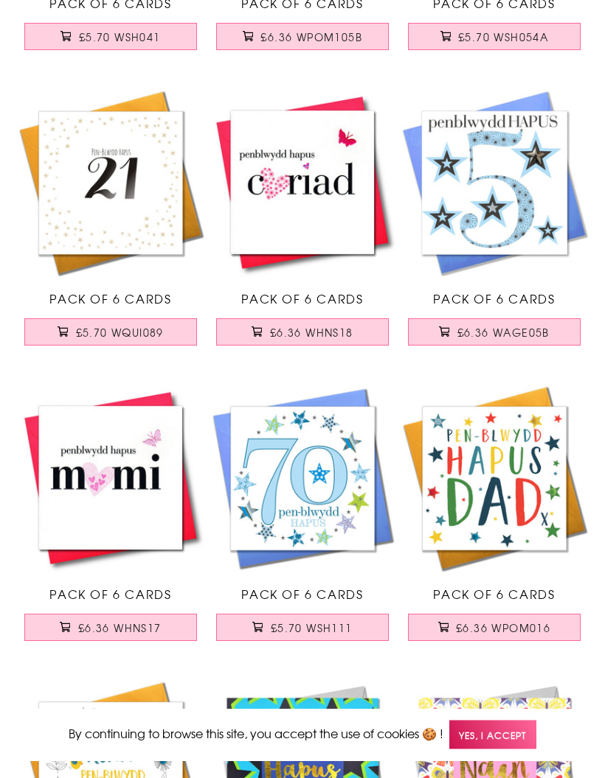
scroll to position [20030, 0]
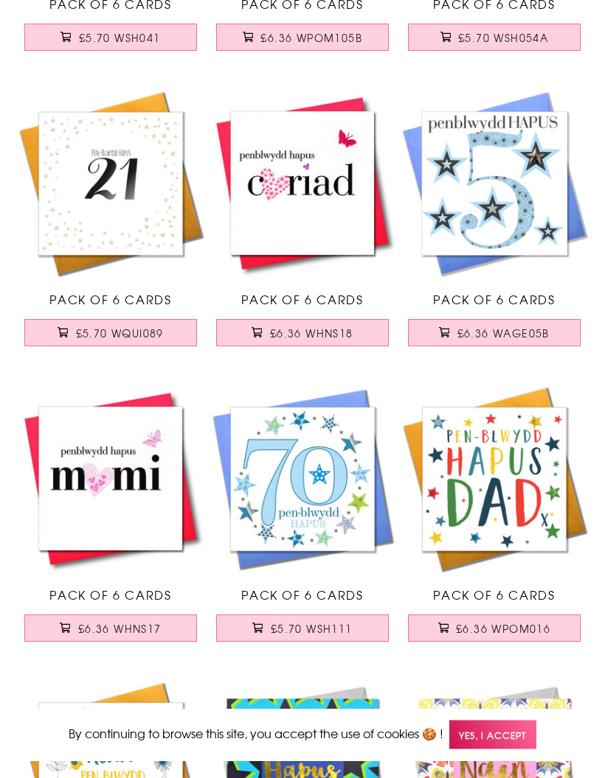
click at [498, 627] on span "£6.36 WPOM016" at bounding box center [503, 629] width 94 height 15
